Goal: Transaction & Acquisition: Book appointment/travel/reservation

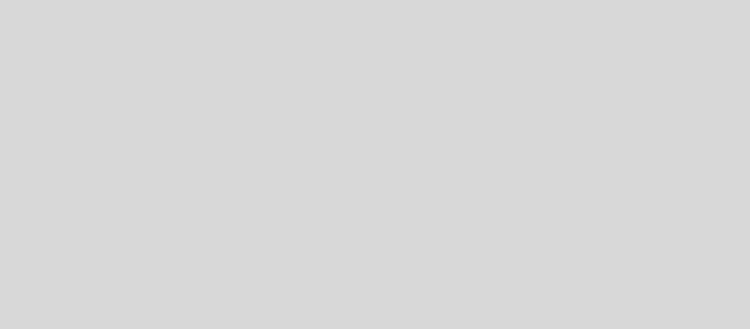
select select "es"
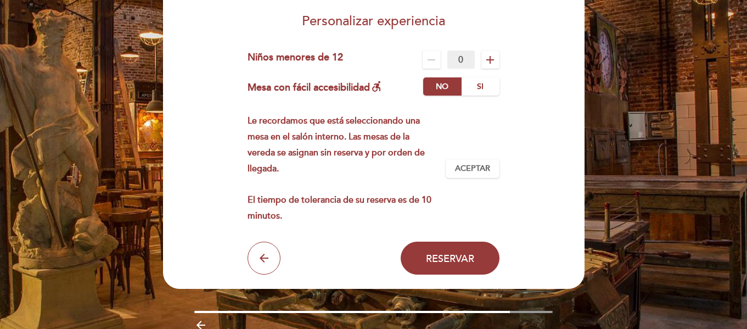
scroll to position [110, 0]
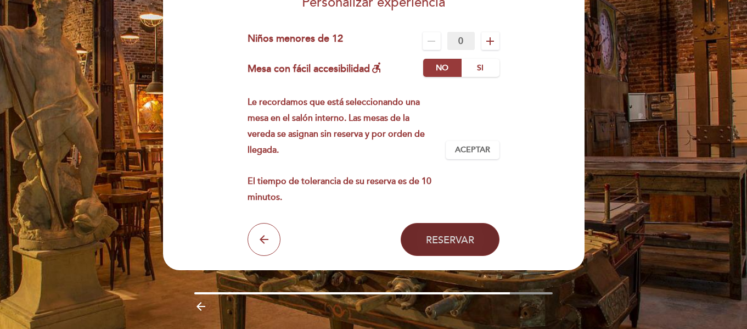
click at [443, 233] on span "Reservar" at bounding box center [450, 239] width 48 height 12
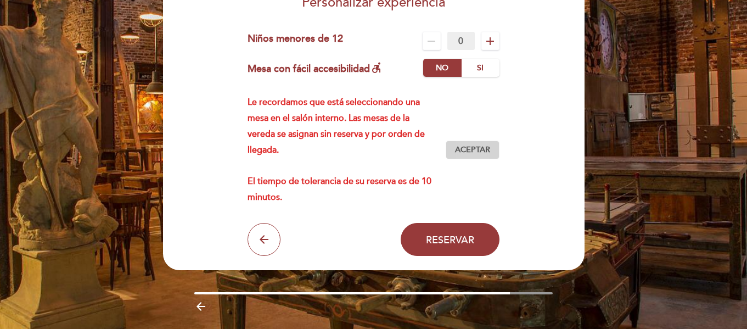
click at [474, 146] on span "Aceptar" at bounding box center [472, 150] width 35 height 12
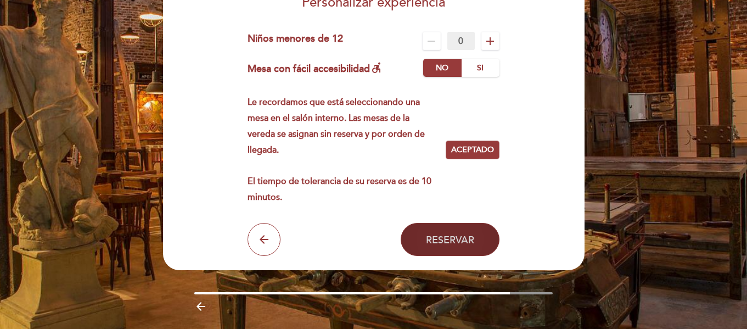
click at [454, 233] on span "Reservar" at bounding box center [450, 239] width 48 height 12
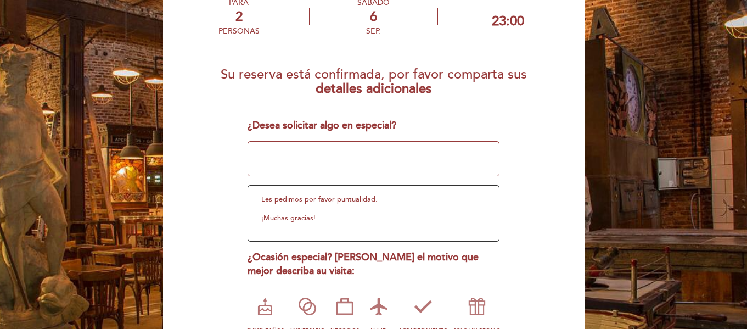
scroll to position [87, 0]
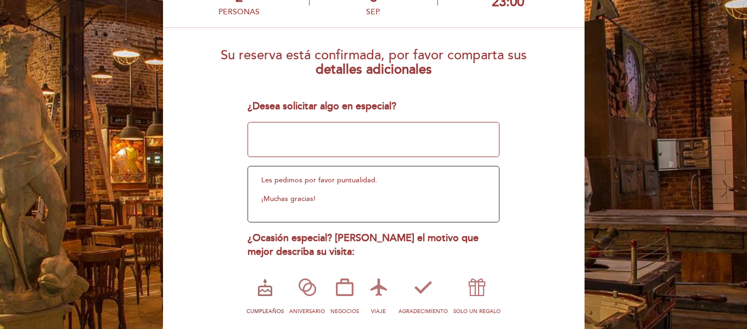
click at [276, 274] on icon at bounding box center [265, 287] width 29 height 29
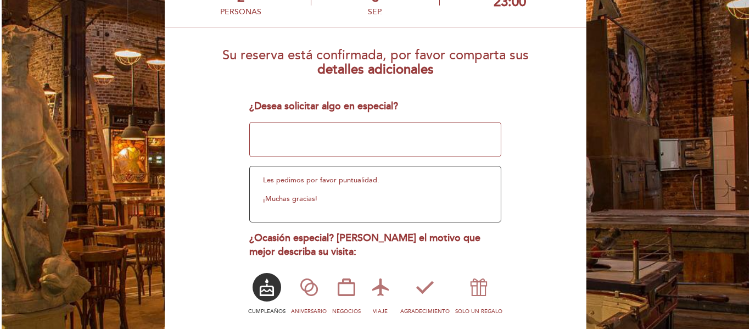
scroll to position [0, 0]
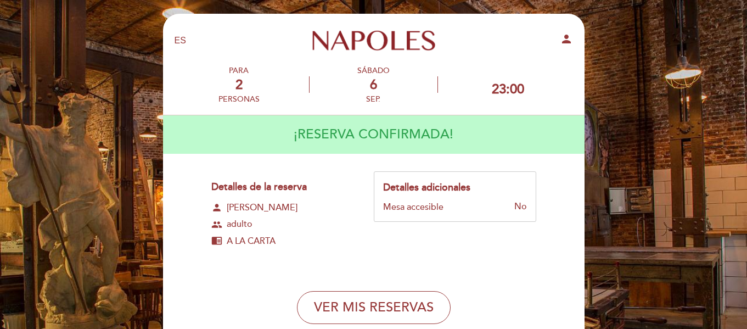
click at [561, 38] on icon "person" at bounding box center [566, 38] width 13 height 13
select select "es"
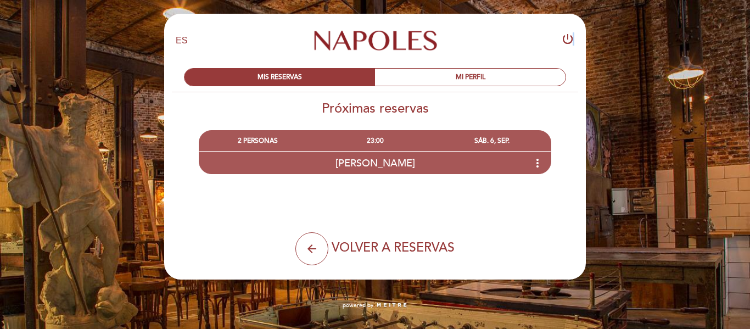
click at [571, 44] on div "power_settings_new" at bounding box center [513, 40] width 138 height 17
click at [571, 44] on icon "power_settings_new" at bounding box center [567, 38] width 13 height 13
select select "es"
